Goal: Transaction & Acquisition: Book appointment/travel/reservation

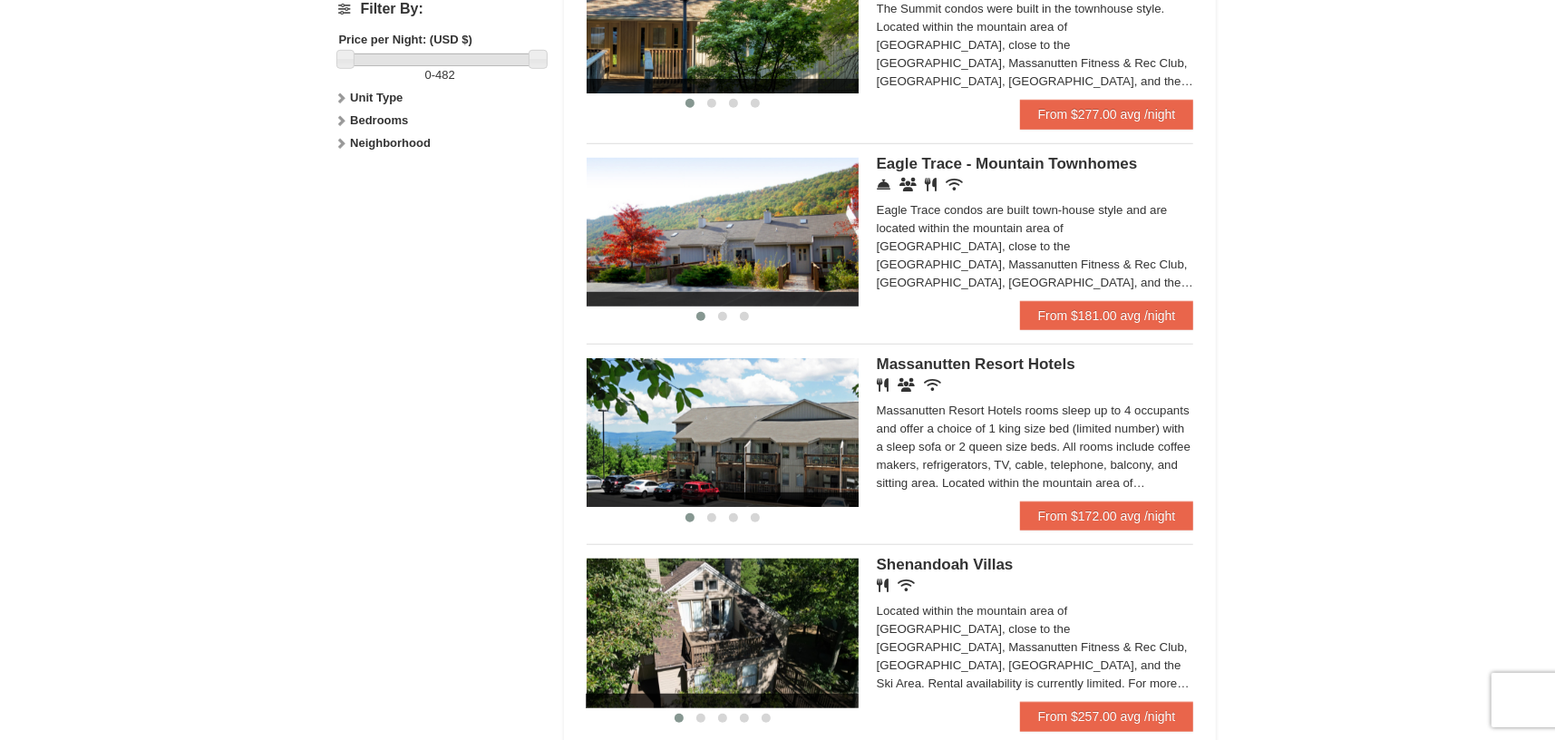
scroll to position [907, 0]
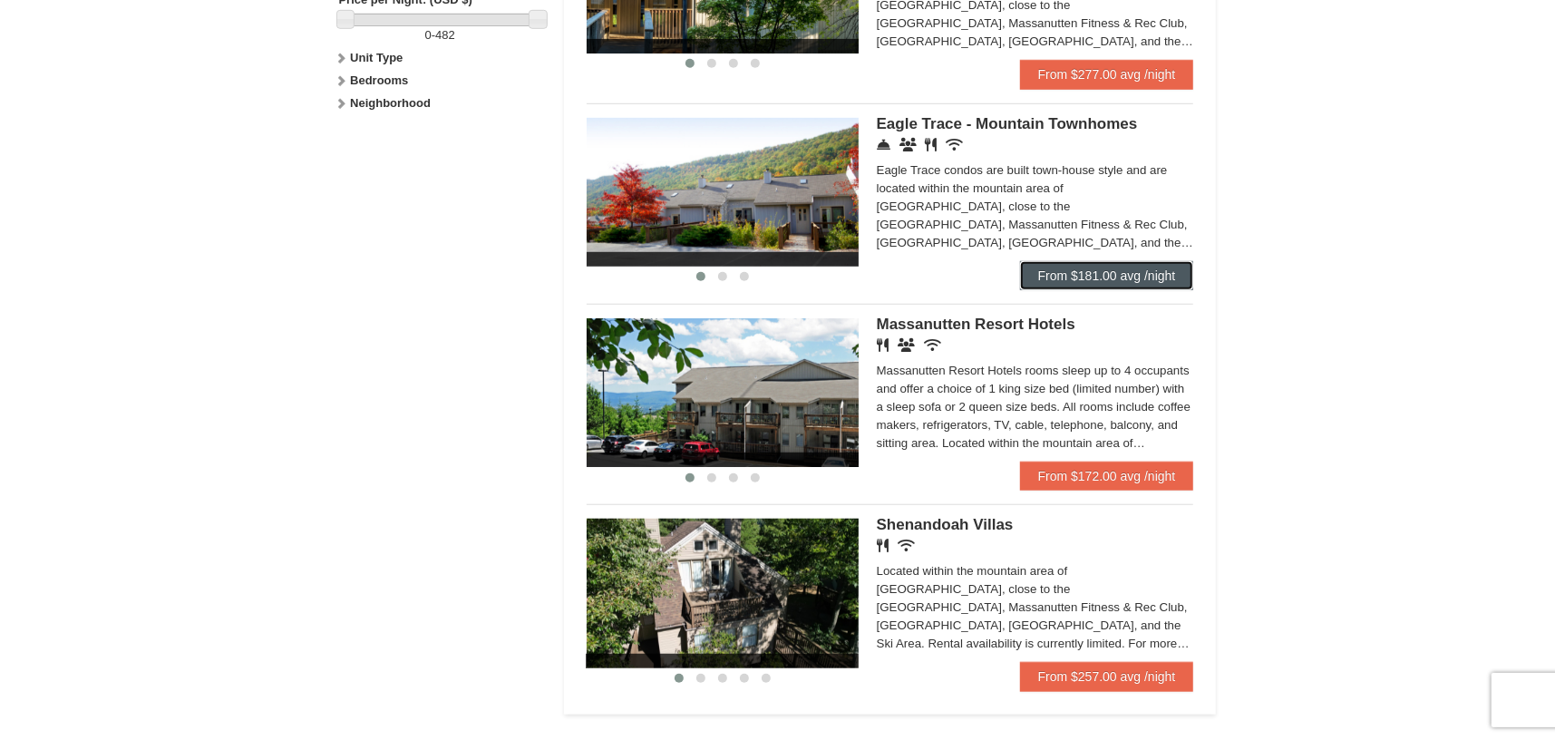
click at [1064, 278] on link "From $181.00 avg /night" at bounding box center [1107, 275] width 174 height 29
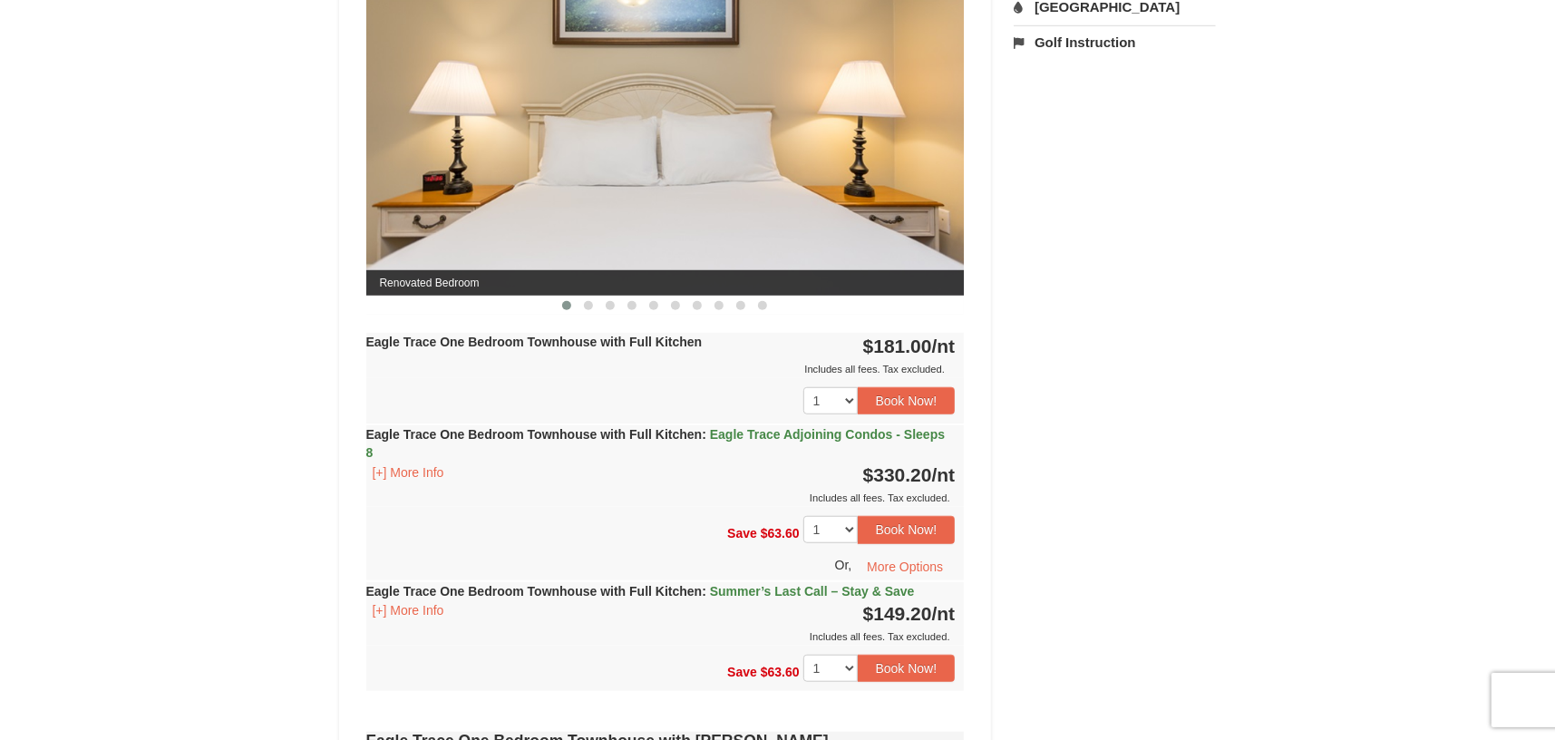
scroll to position [754, 0]
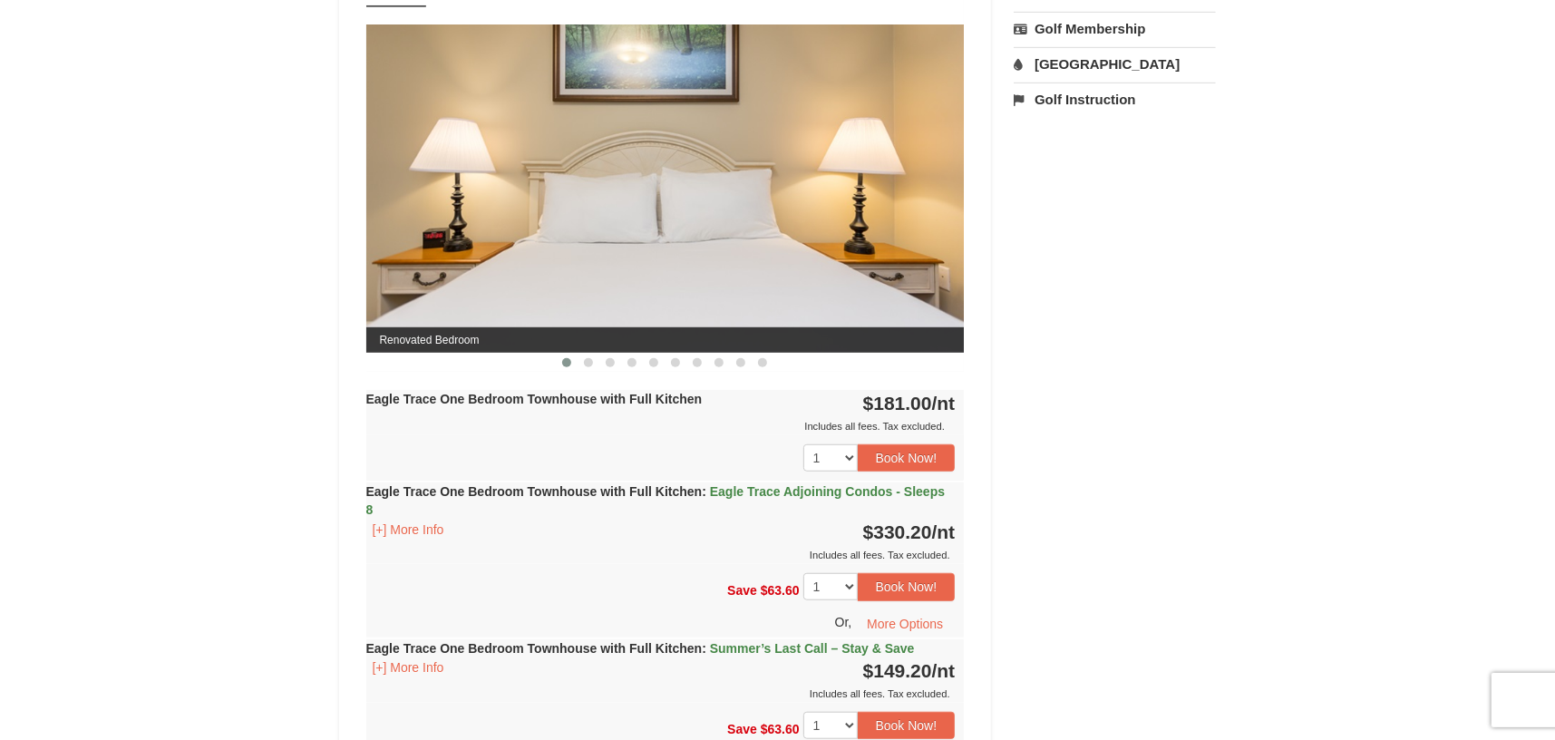
click at [799, 286] on img at bounding box center [665, 187] width 598 height 327
click at [867, 233] on img at bounding box center [665, 187] width 598 height 327
drag, startPoint x: 942, startPoint y: 207, endPoint x: 752, endPoint y: 235, distance: 192.5
click at [942, 207] on img at bounding box center [665, 187] width 598 height 327
click at [588, 358] on span at bounding box center [588, 362] width 9 height 9
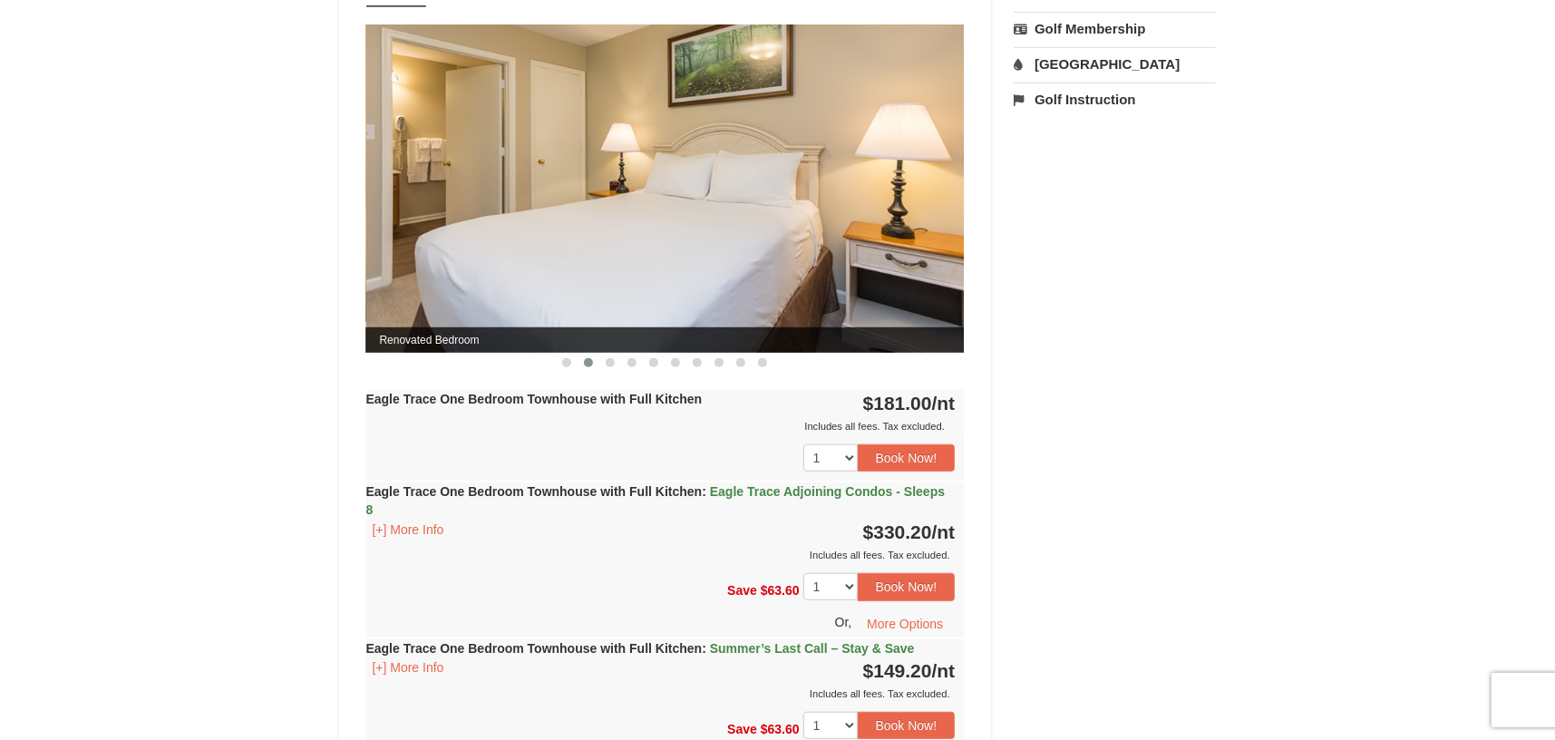
click at [598, 355] on button at bounding box center [589, 363] width 22 height 18
click at [601, 357] on button at bounding box center [610, 363] width 22 height 18
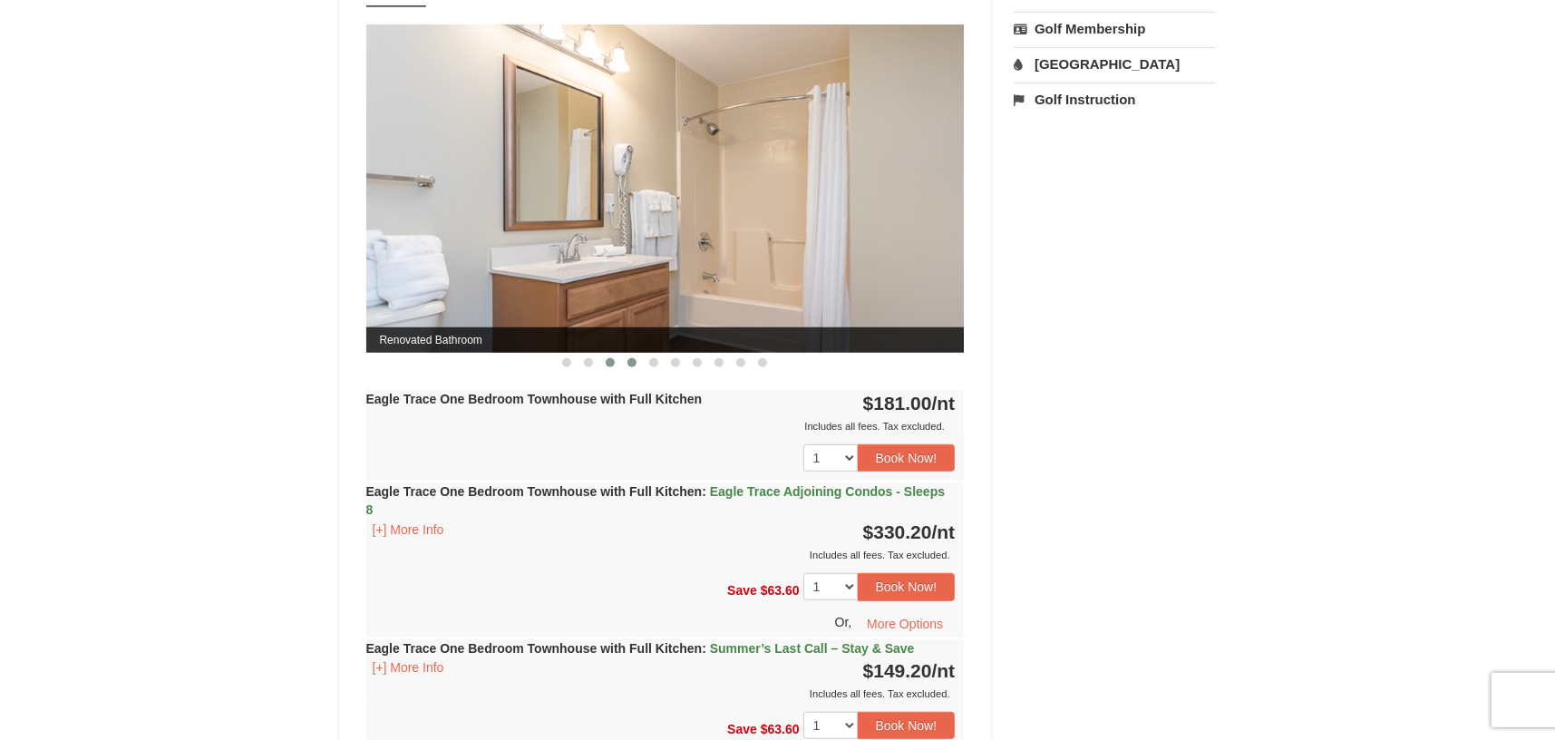
click at [634, 368] on button at bounding box center [632, 363] width 22 height 18
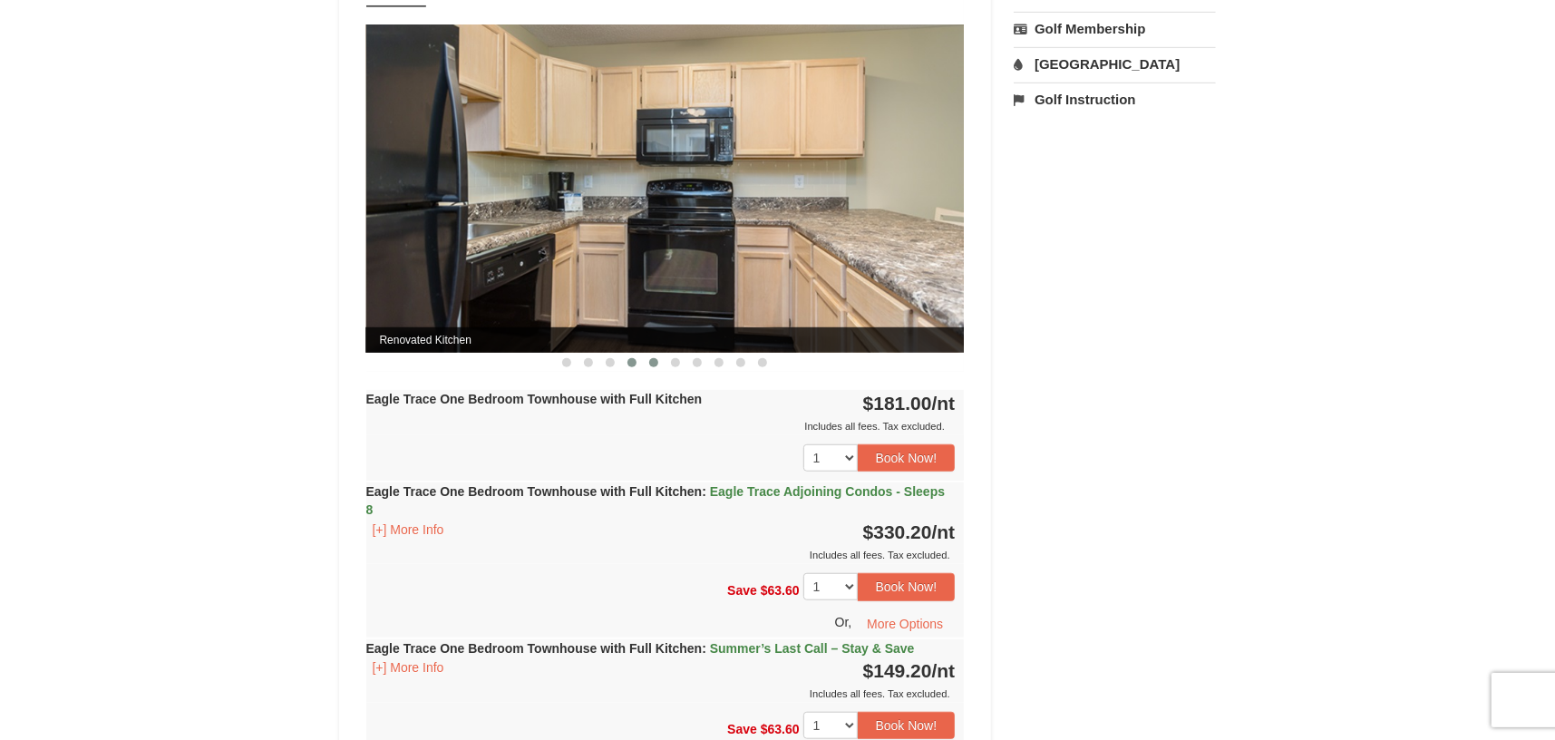
click at [643, 367] on button at bounding box center [654, 363] width 22 height 18
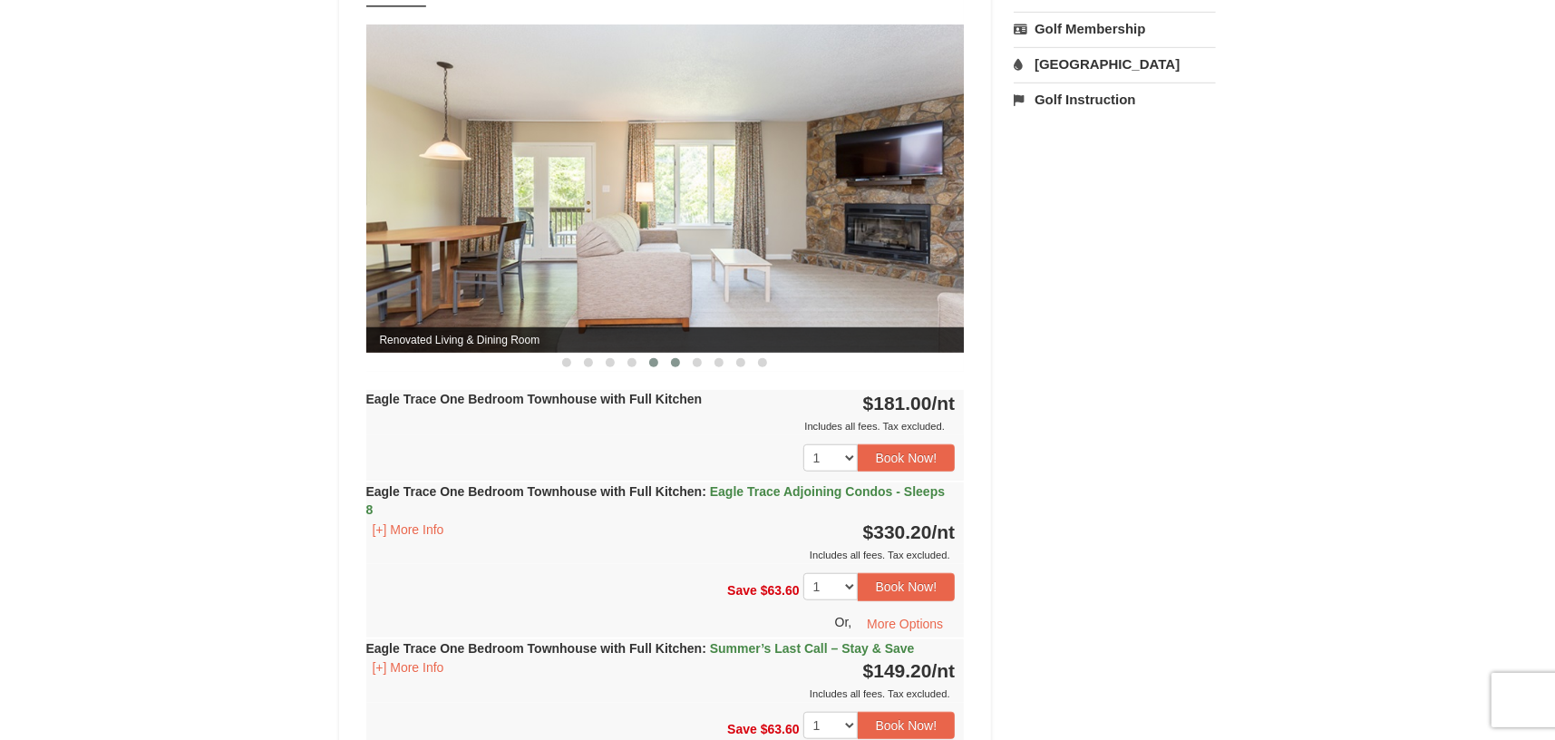
click at [671, 362] on span at bounding box center [675, 362] width 9 height 9
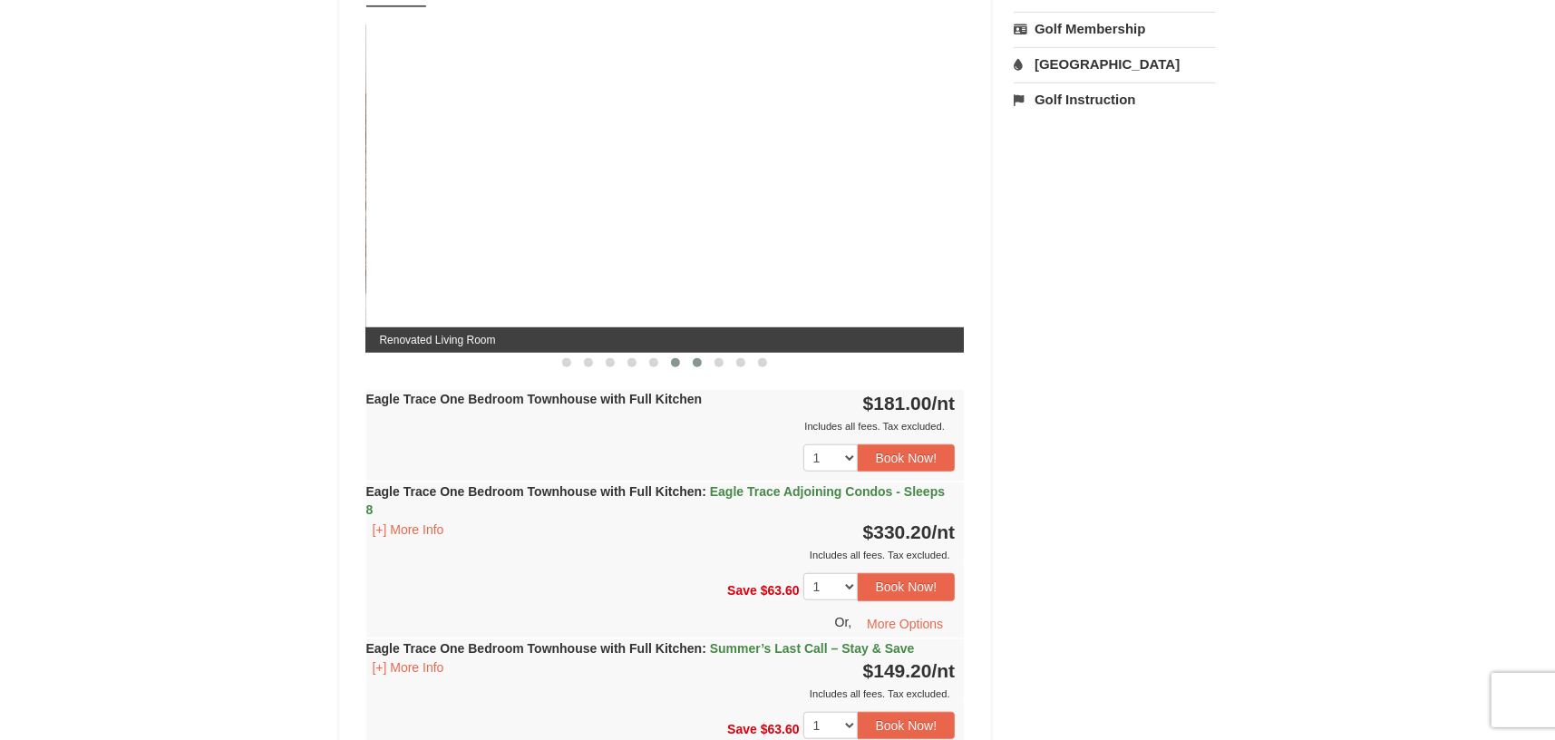
click at [689, 362] on button at bounding box center [697, 363] width 22 height 18
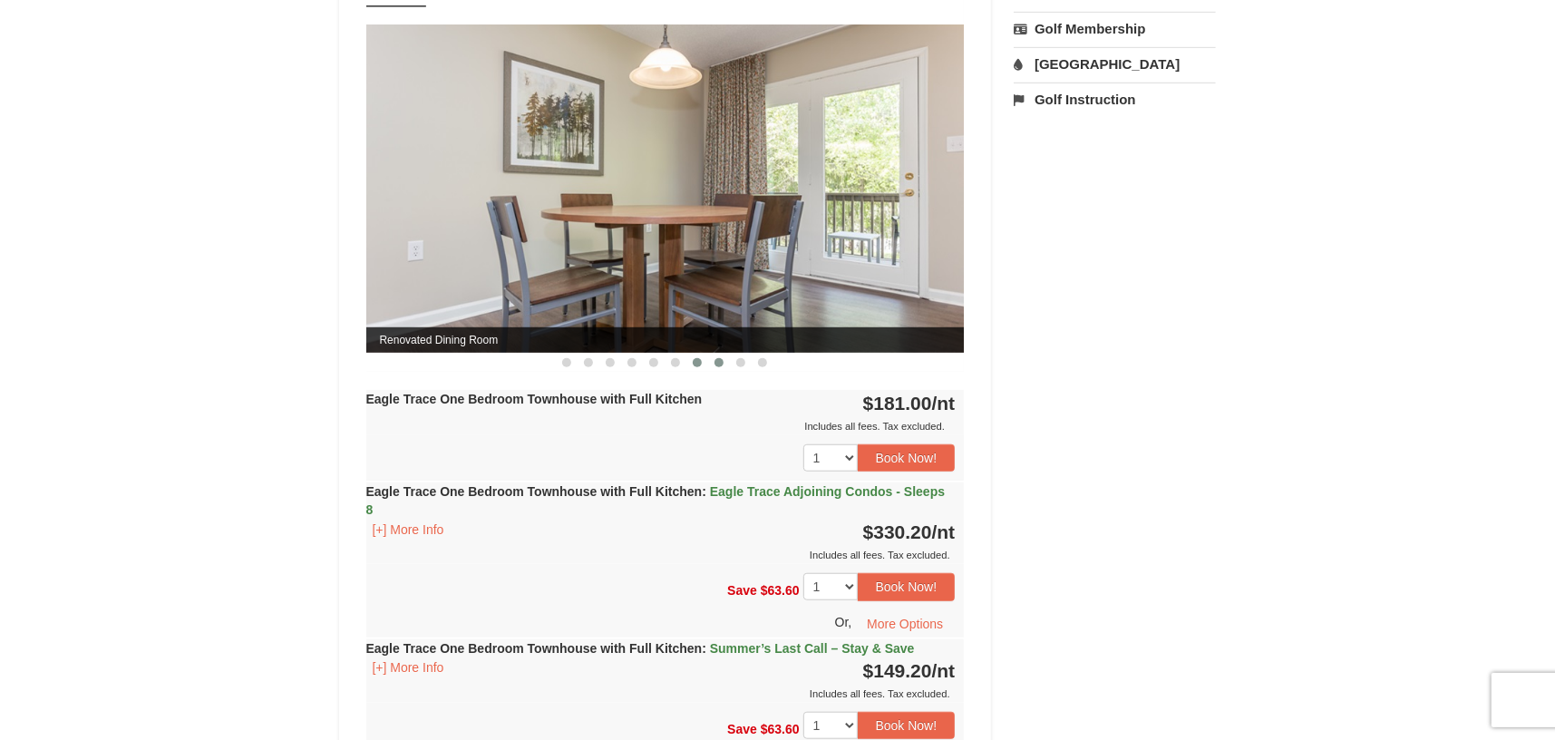
click at [712, 355] on button at bounding box center [719, 363] width 22 height 18
